Goal: Navigation & Orientation: Find specific page/section

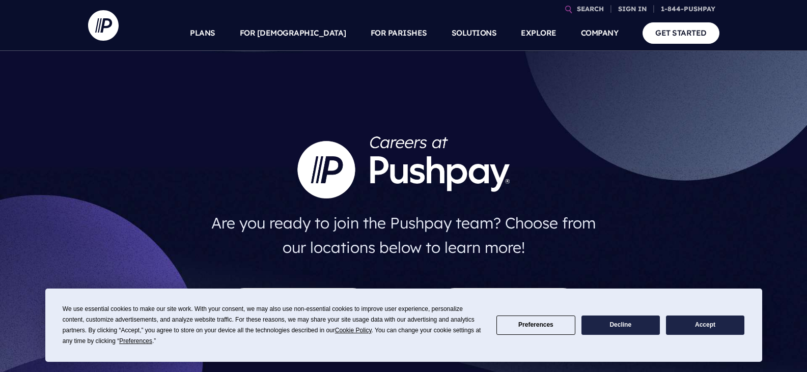
click at [723, 326] on button "Accept" at bounding box center [705, 326] width 78 height 20
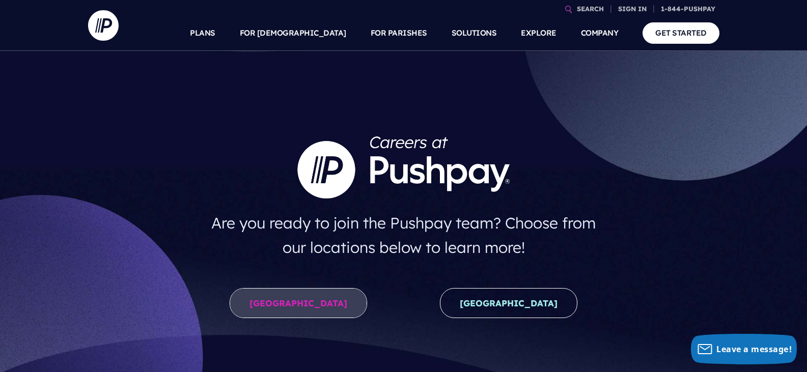
click at [286, 297] on link "United States" at bounding box center [298, 303] width 137 height 30
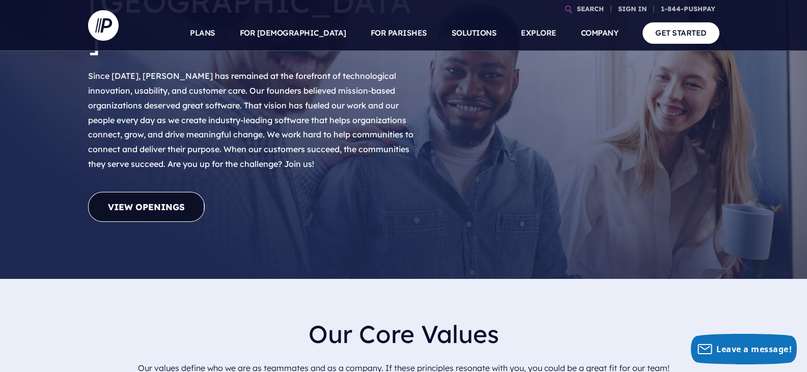
click at [154, 192] on link "View Openings" at bounding box center [146, 207] width 117 height 30
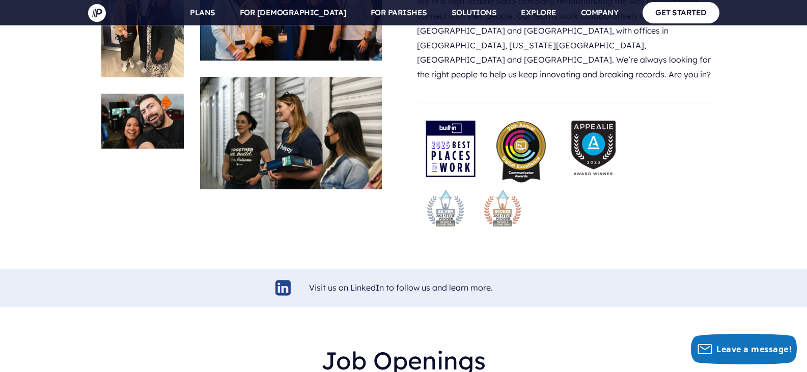
scroll to position [2165, 0]
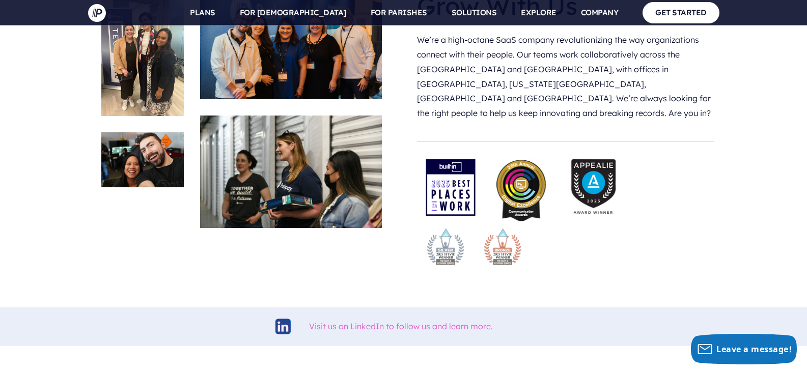
click at [354, 321] on link "Visit us on LinkedIn to follow us and learn more." at bounding box center [401, 326] width 184 height 10
